Goal: Obtain resource: Download file/media

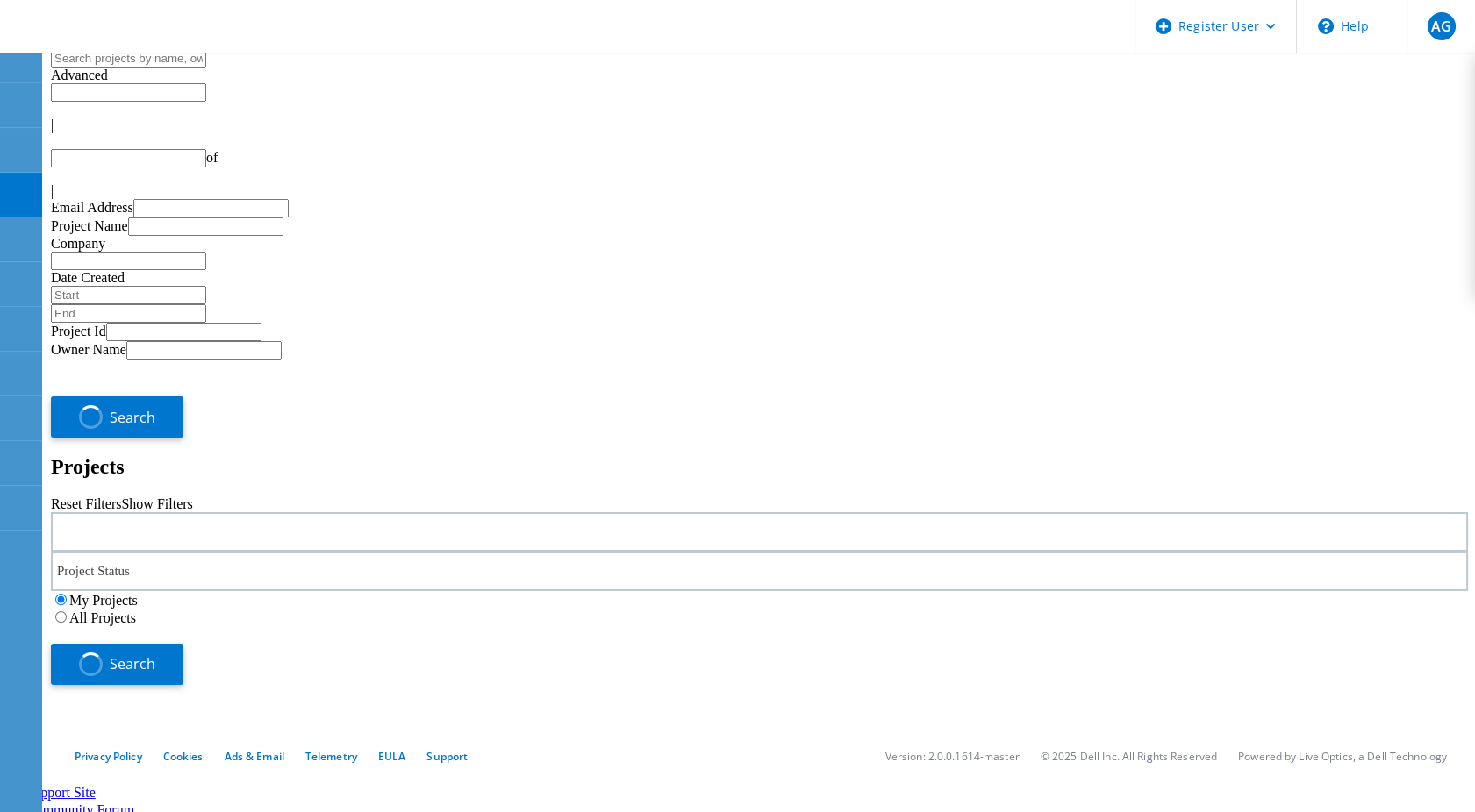
type input "1"
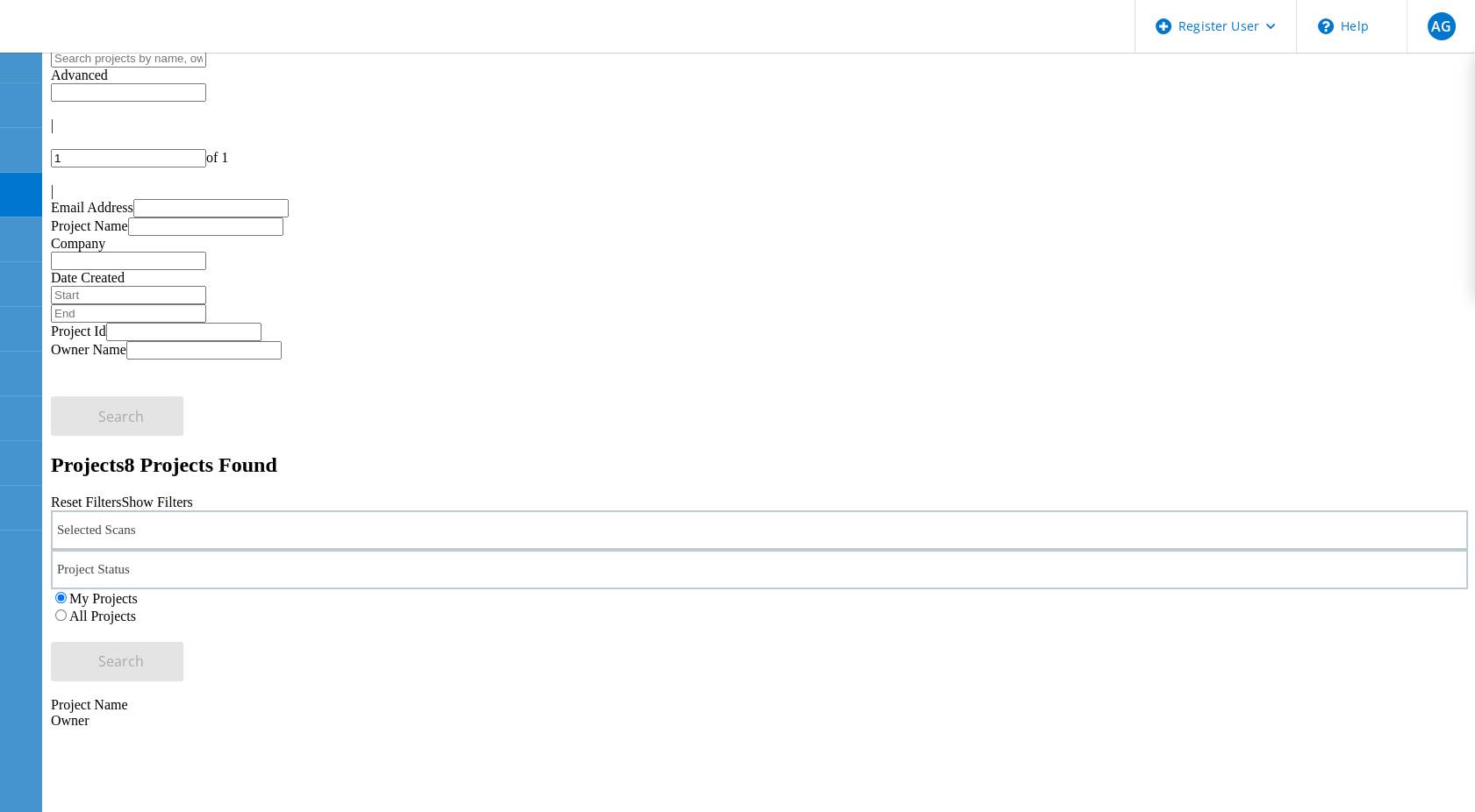
click at [136, 608] on label "All Projects" at bounding box center [102, 615] width 67 height 15
click at [67, 609] on input "All Projects" at bounding box center [60, 614] width 12 height 12
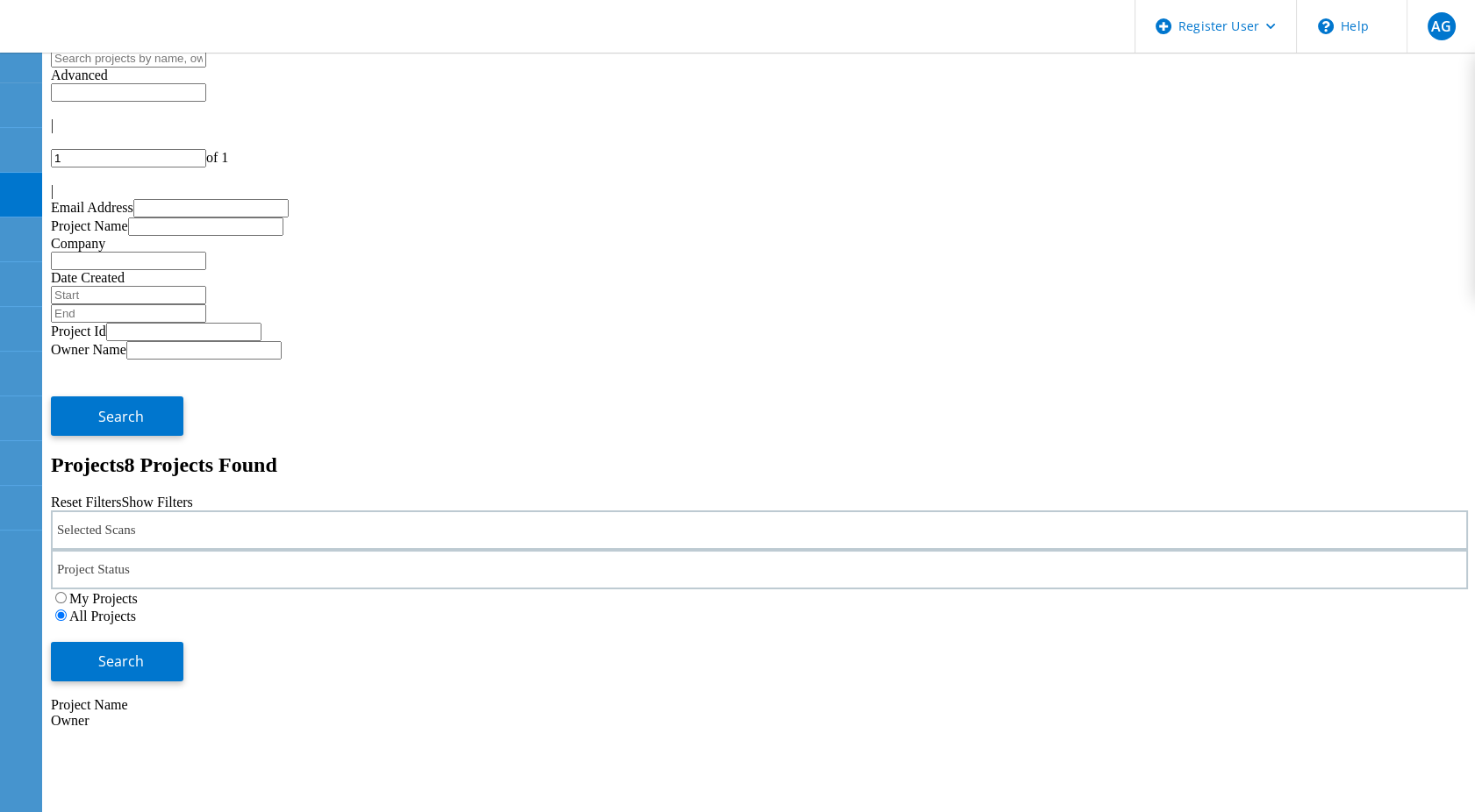
click at [380, 511] on div "Selected Scans" at bounding box center [758, 530] width 1416 height 40
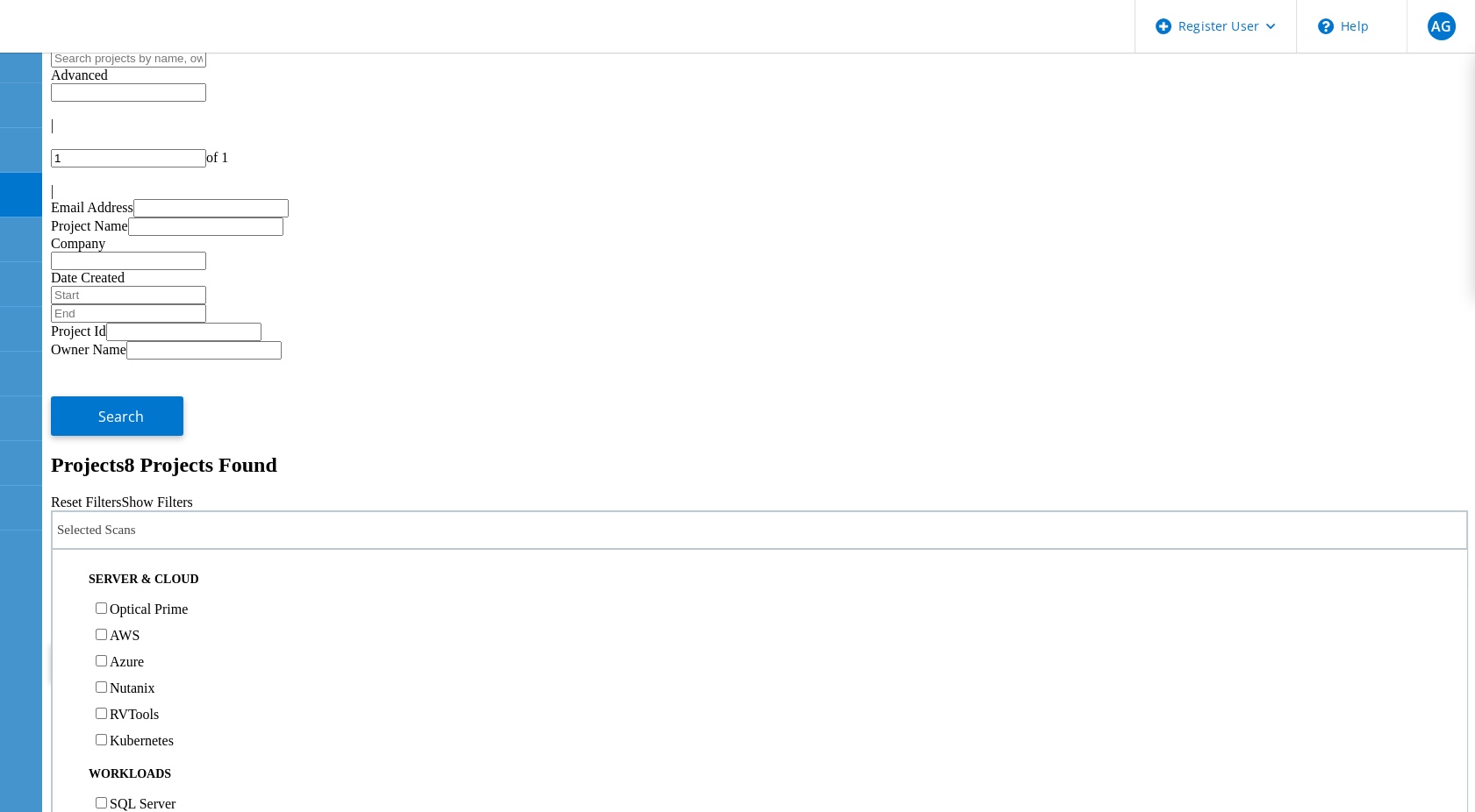
click at [188, 602] on label "Optical Prime" at bounding box center [149, 609] width 78 height 15
click at [107, 603] on input "Optical Prime" at bounding box center [101, 608] width 12 height 12
click at [206, 67] on input "text" at bounding box center [128, 58] width 155 height 19
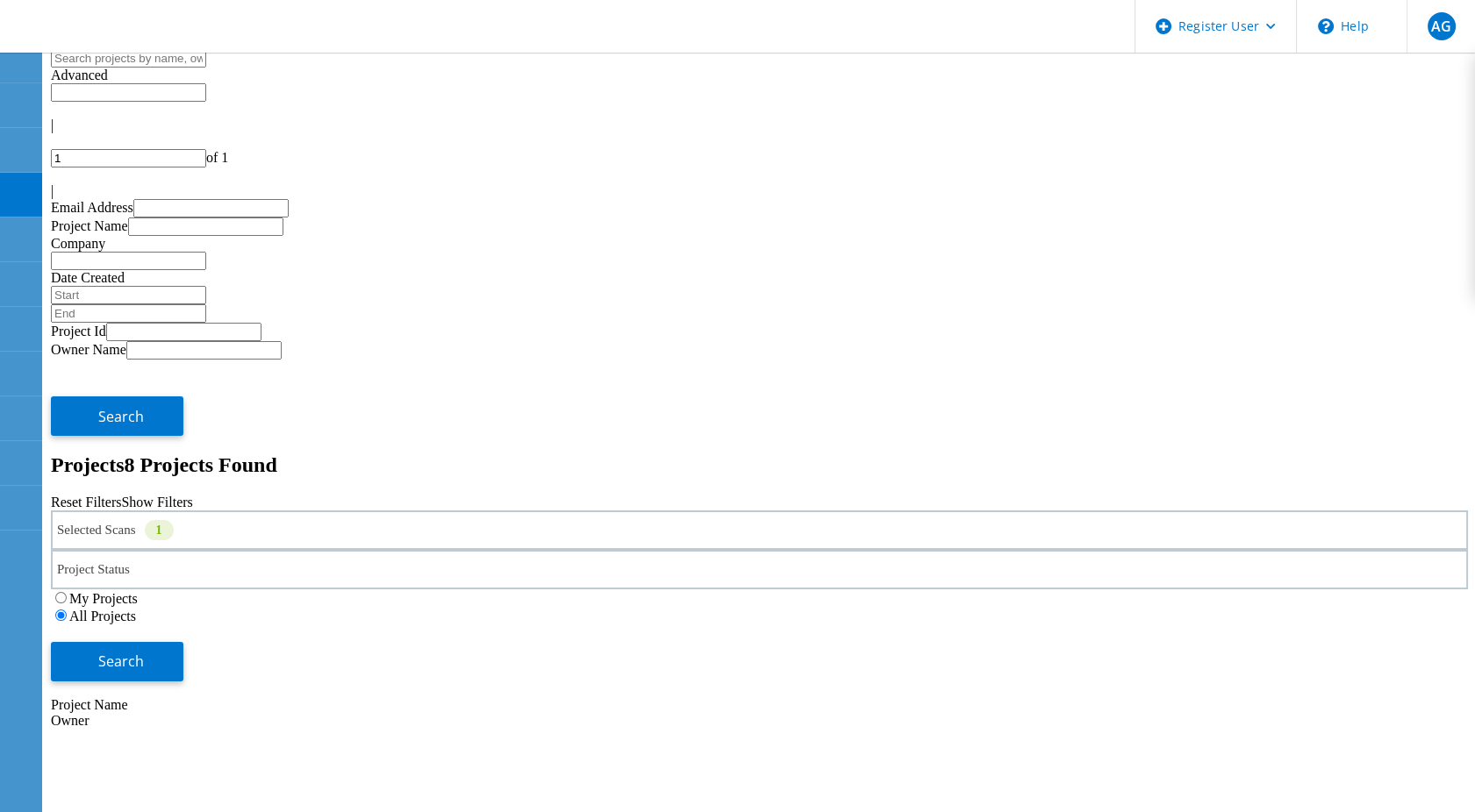
paste input "LAB_Smoke_Feb27_gfd_DEV"
type input "LAB_Smoke_Feb27_gfd_DEV"
click at [144, 652] on span "Search" at bounding box center [121, 661] width 45 height 20
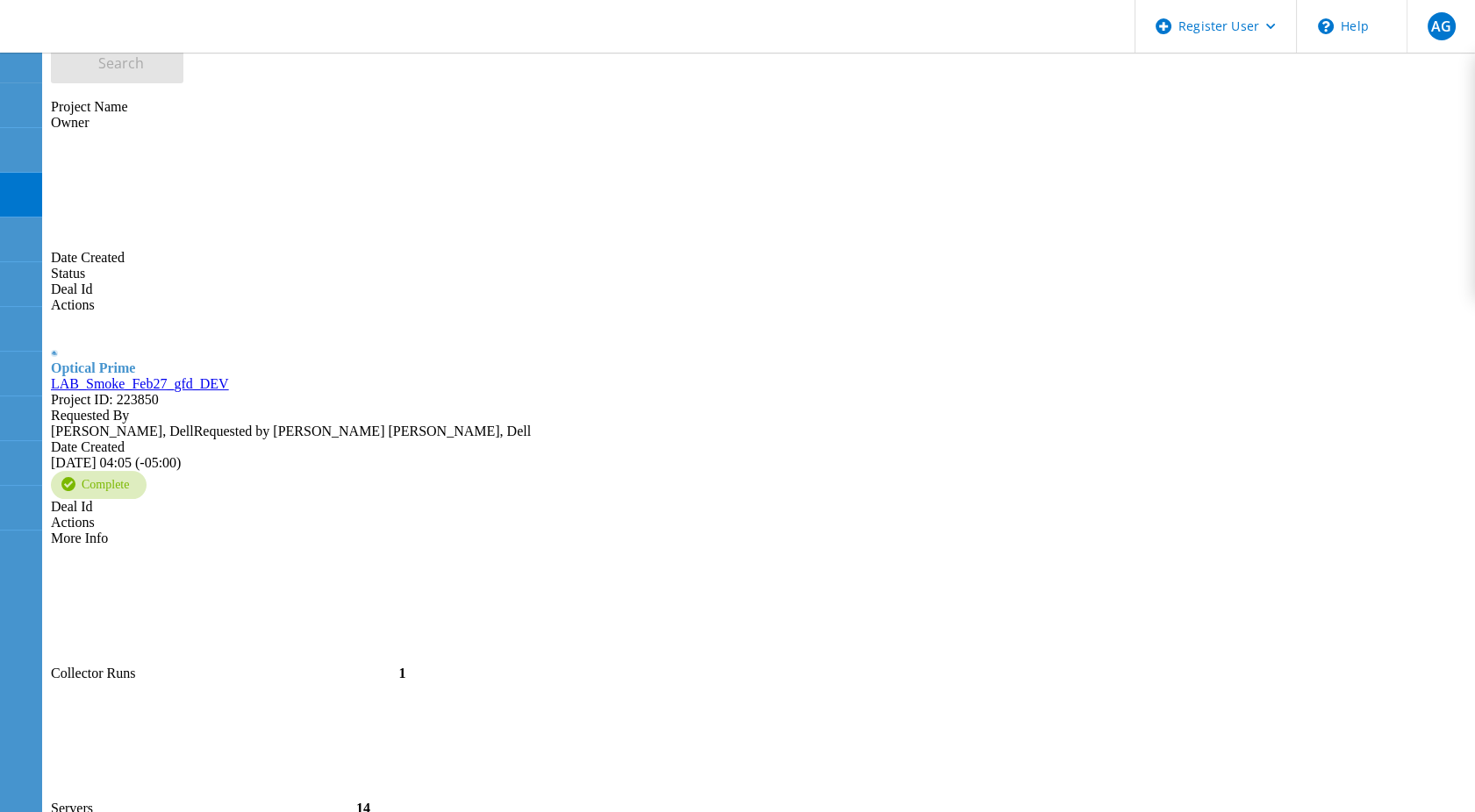
scroll to position [635, 0]
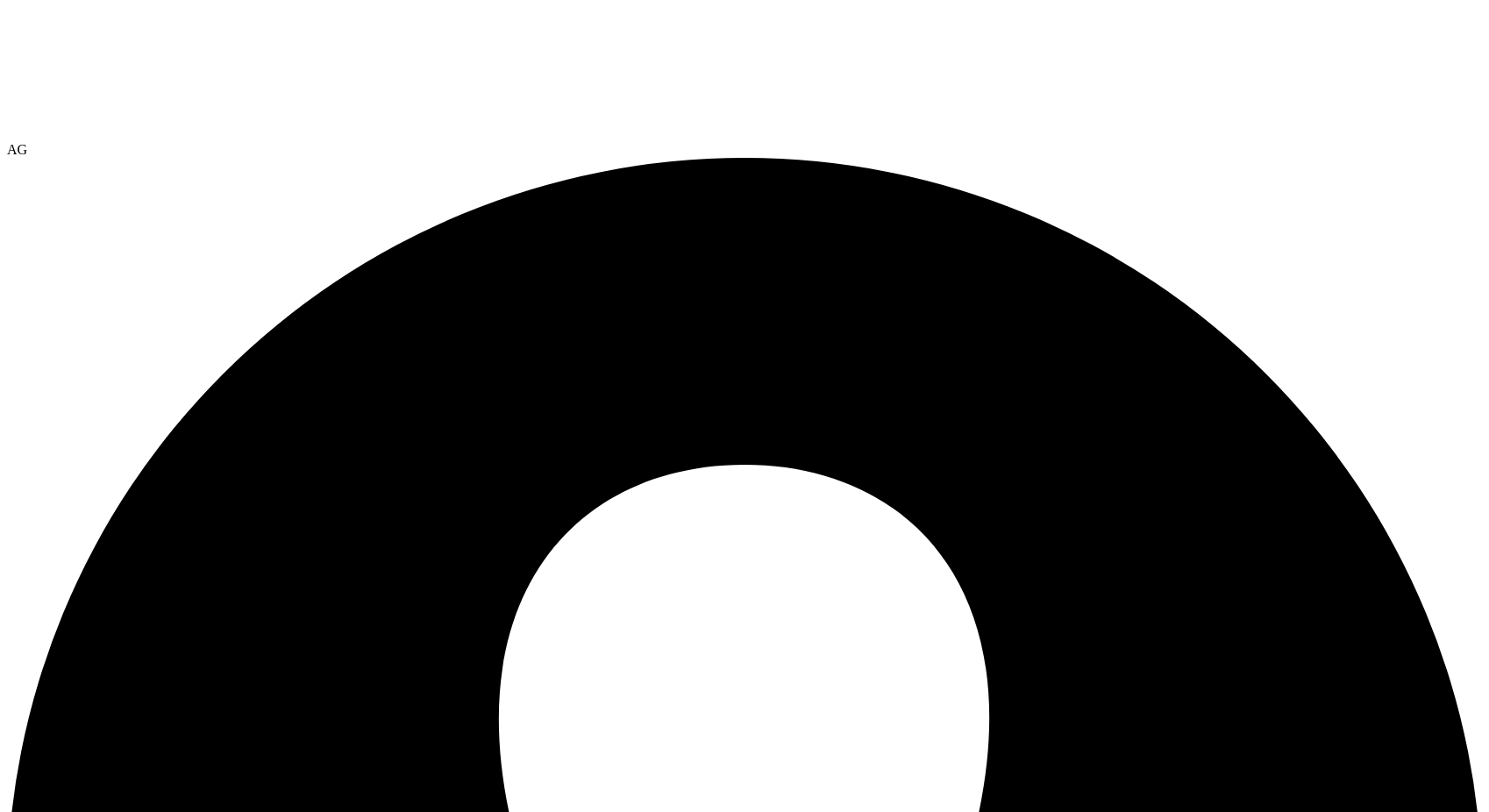
select select "USEast"
